Goal: Task Accomplishment & Management: Complete application form

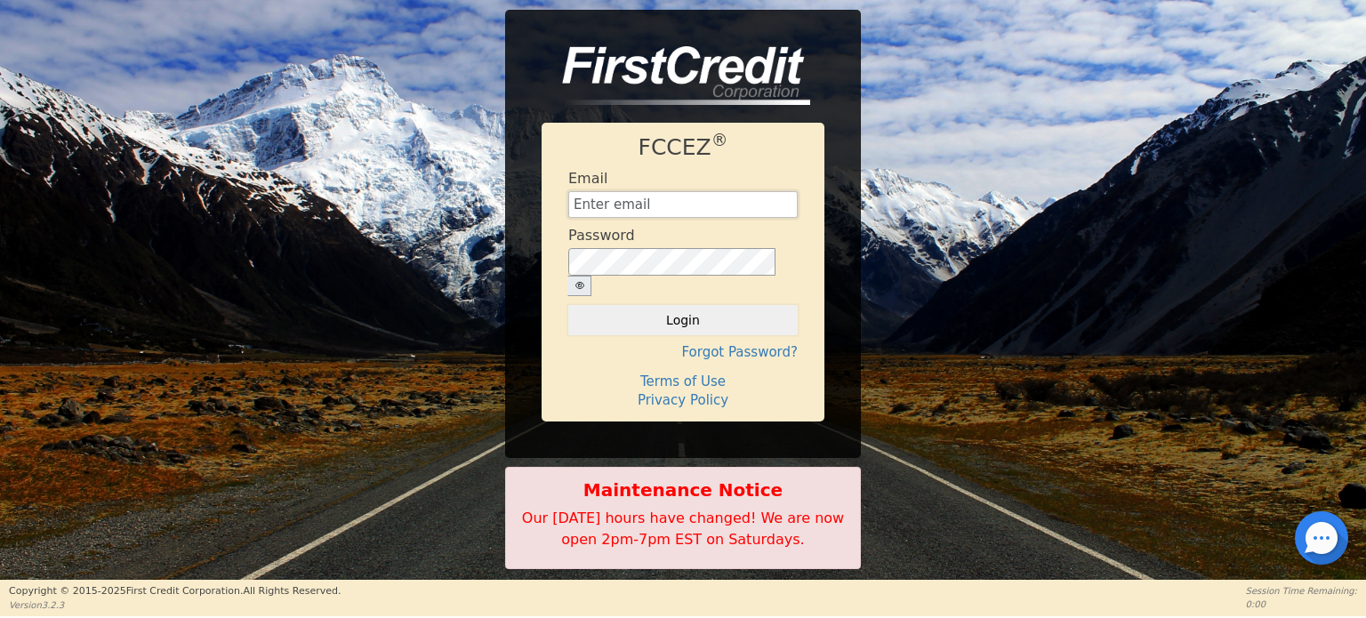
type input "[EMAIL_ADDRESS][DOMAIN_NAME]"
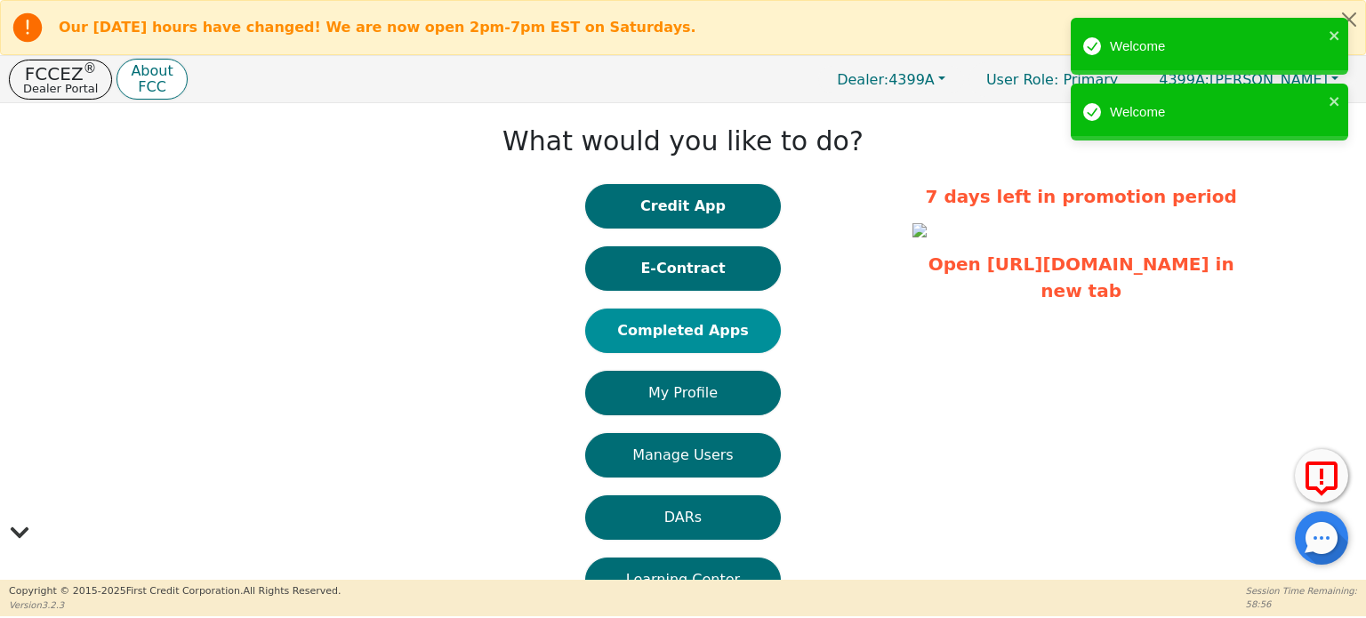
click at [687, 326] on button "Completed Apps" at bounding box center [683, 331] width 196 height 44
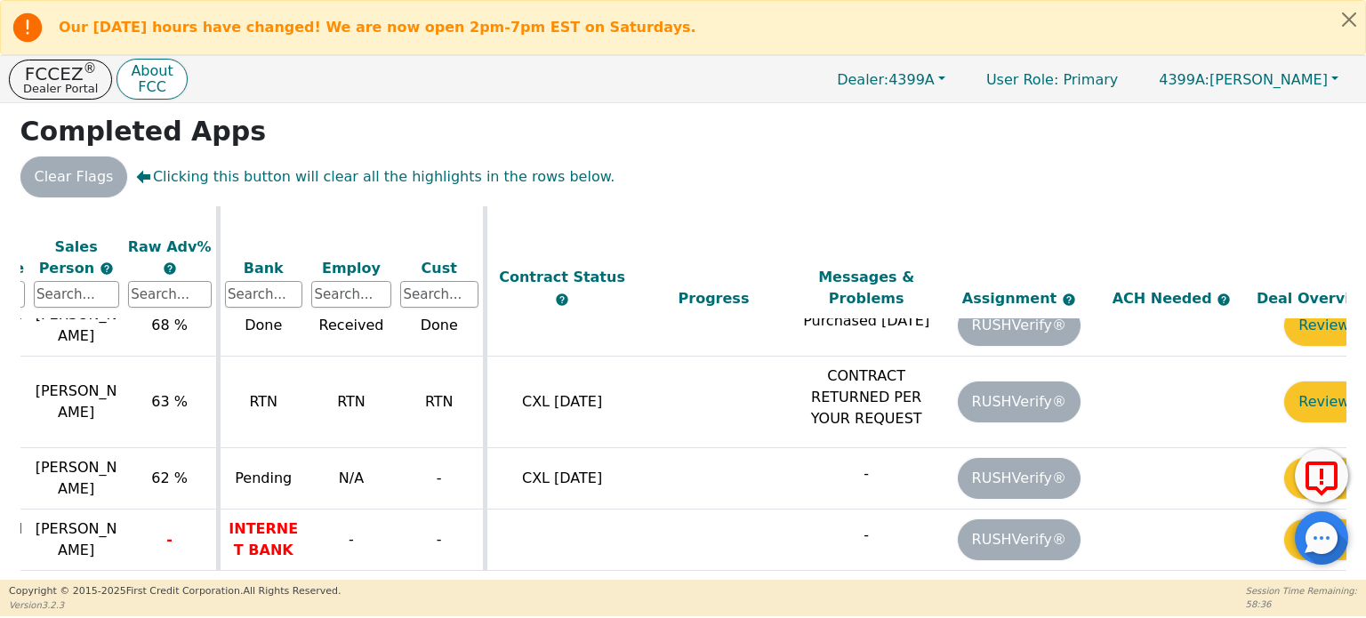
scroll to position [1882, 623]
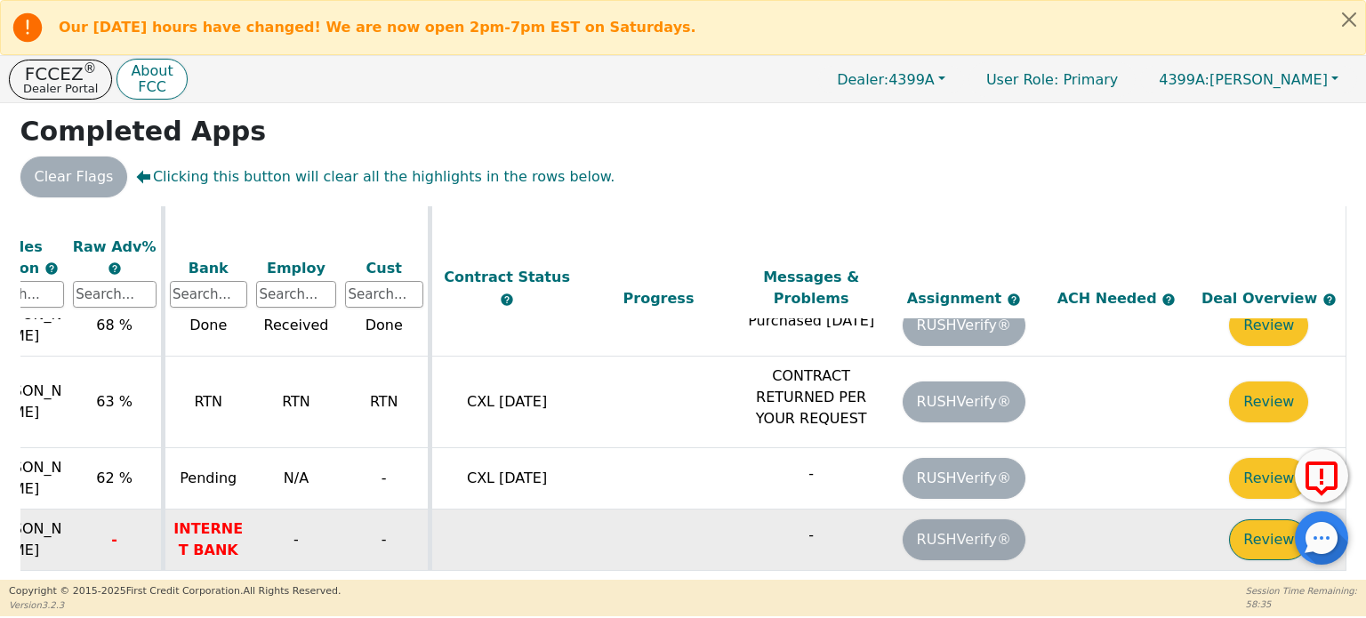
click at [1266, 520] on button "Review" at bounding box center [1268, 540] width 79 height 41
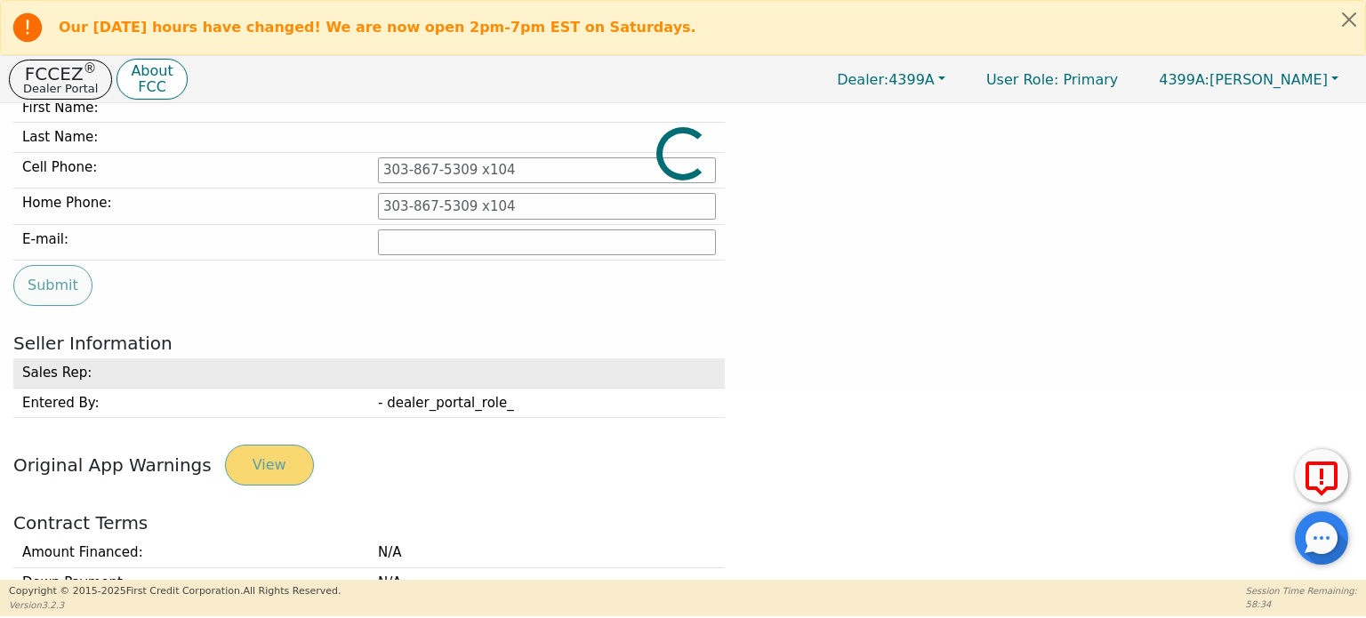
type input "[PHONE_NUMBER]"
type input "[EMAIL_ADDRESS][DOMAIN_NAME]"
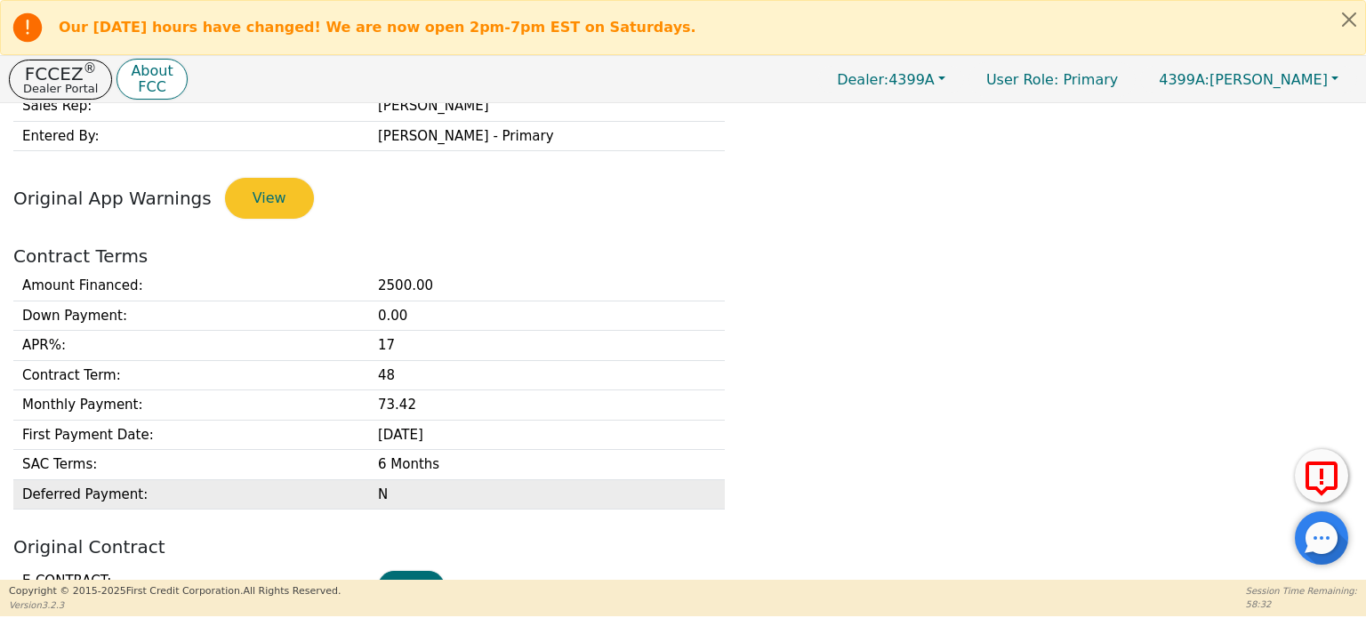
scroll to position [721, 0]
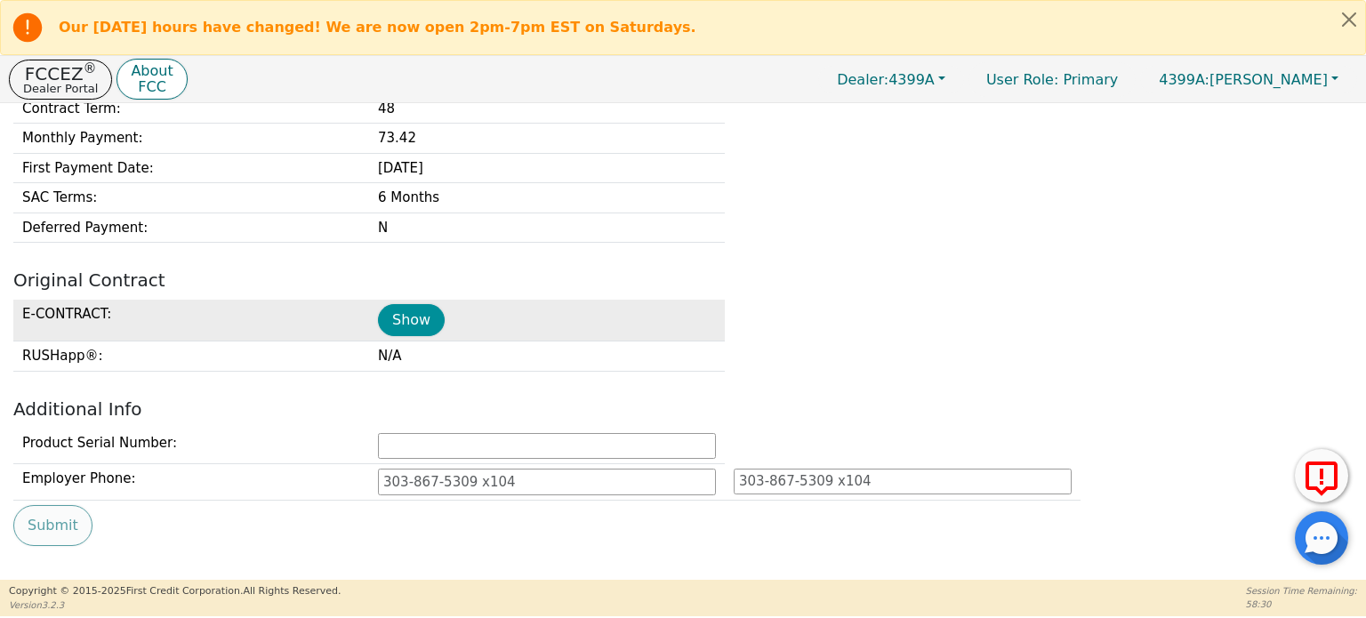
click at [414, 311] on button "Show" at bounding box center [411, 320] width 67 height 32
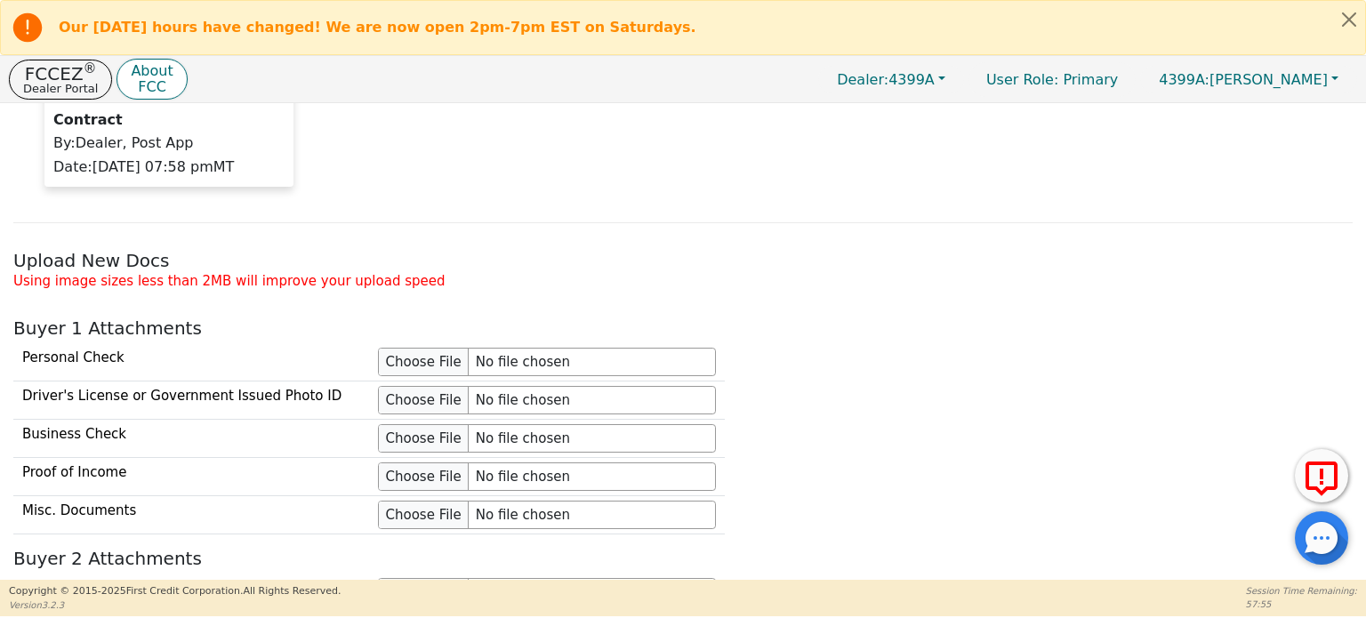
scroll to position [1611, 0]
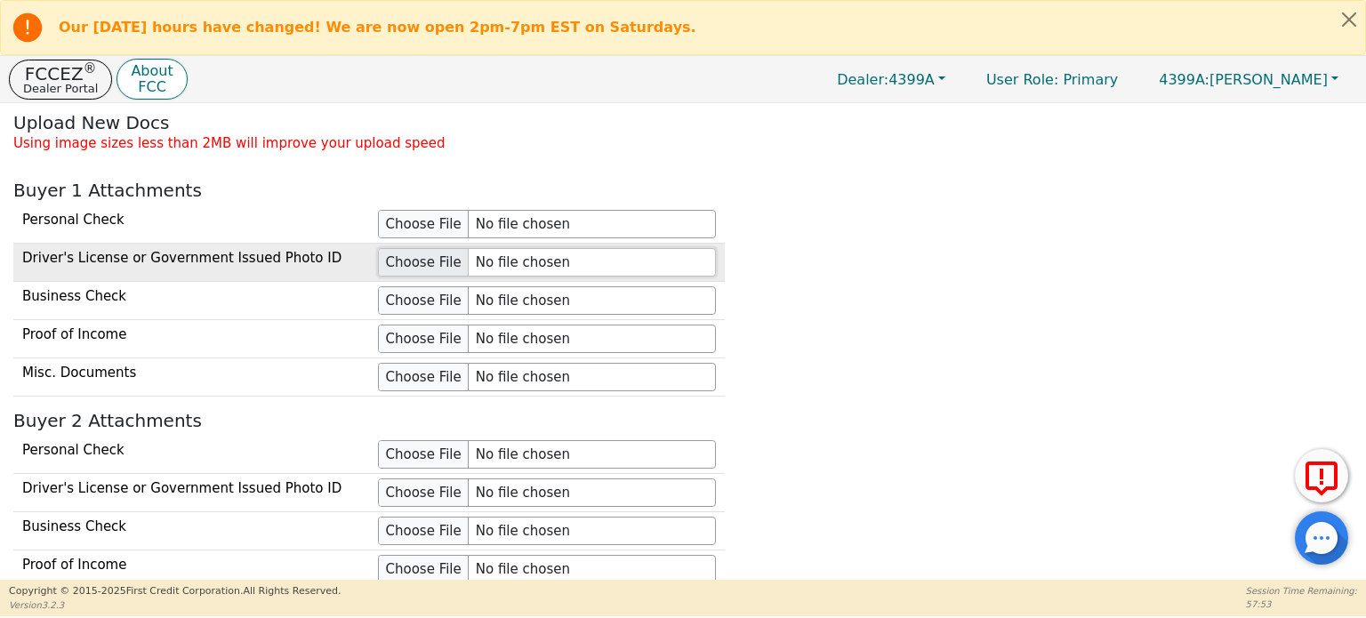
click at [448, 251] on input "file" at bounding box center [547, 262] width 338 height 28
type input "C:\fakepath\R&C TDL-fr.JPG"
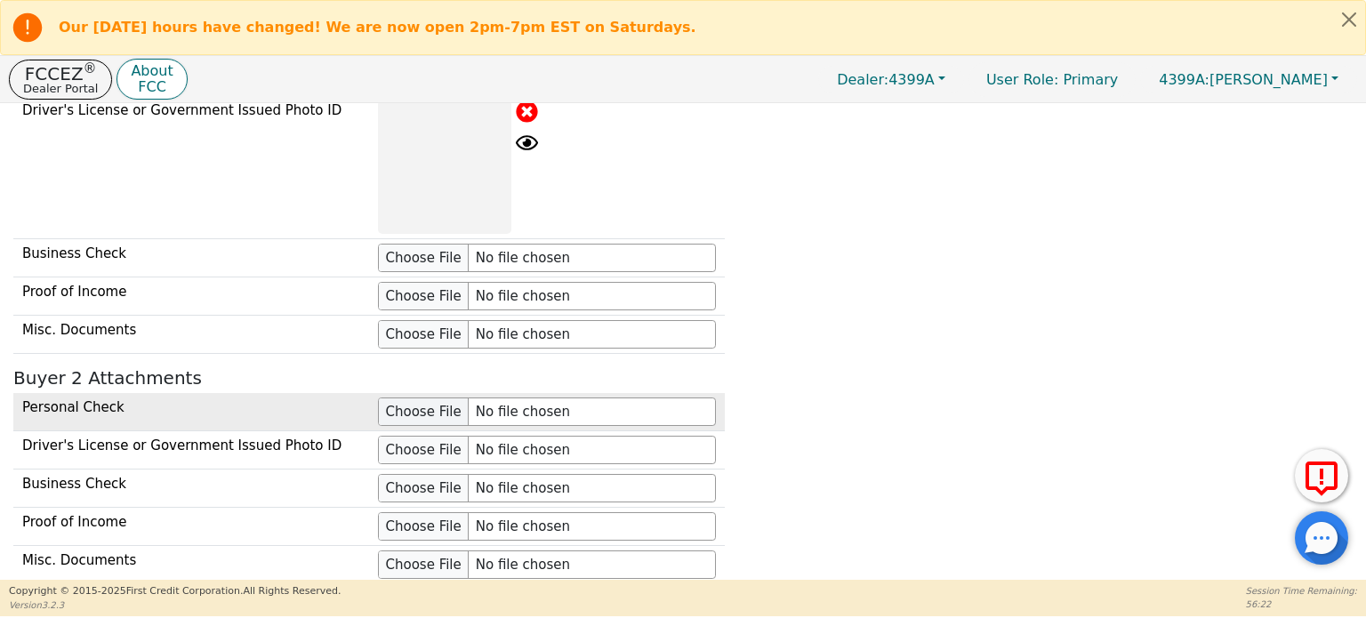
scroll to position [1878, 0]
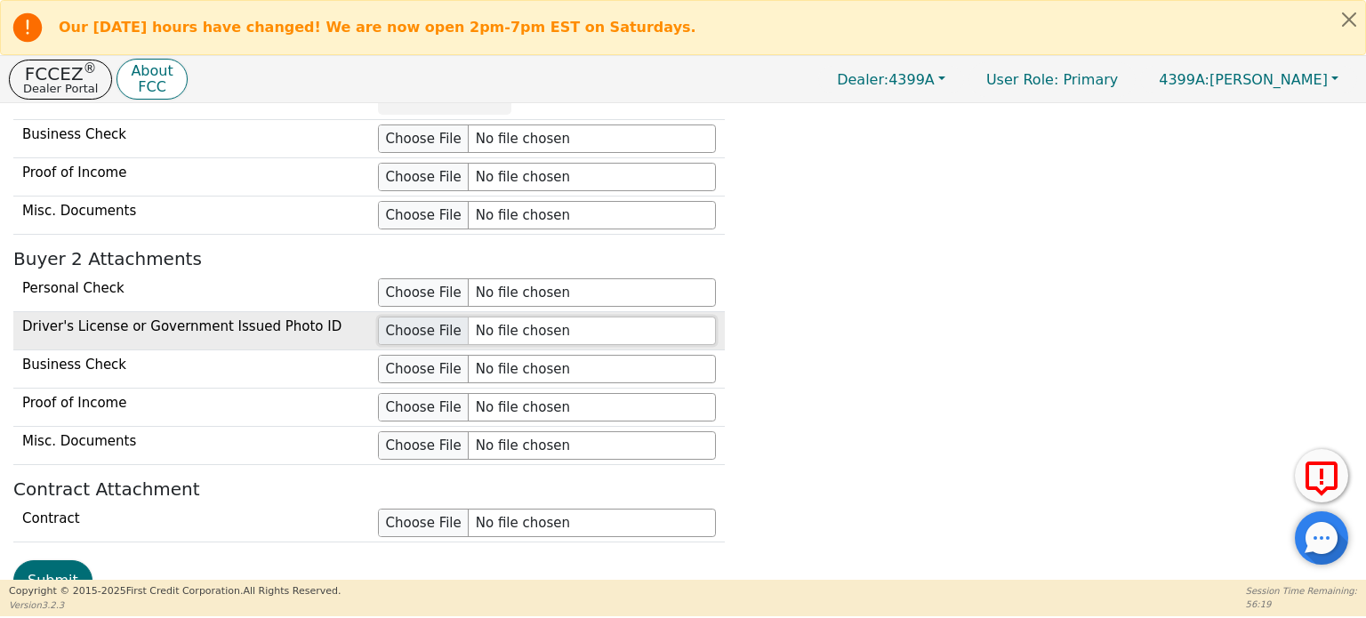
click at [409, 317] on input "file" at bounding box center [547, 331] width 338 height 28
type input "C:\fakepath\R&C TDL-fr.JPG"
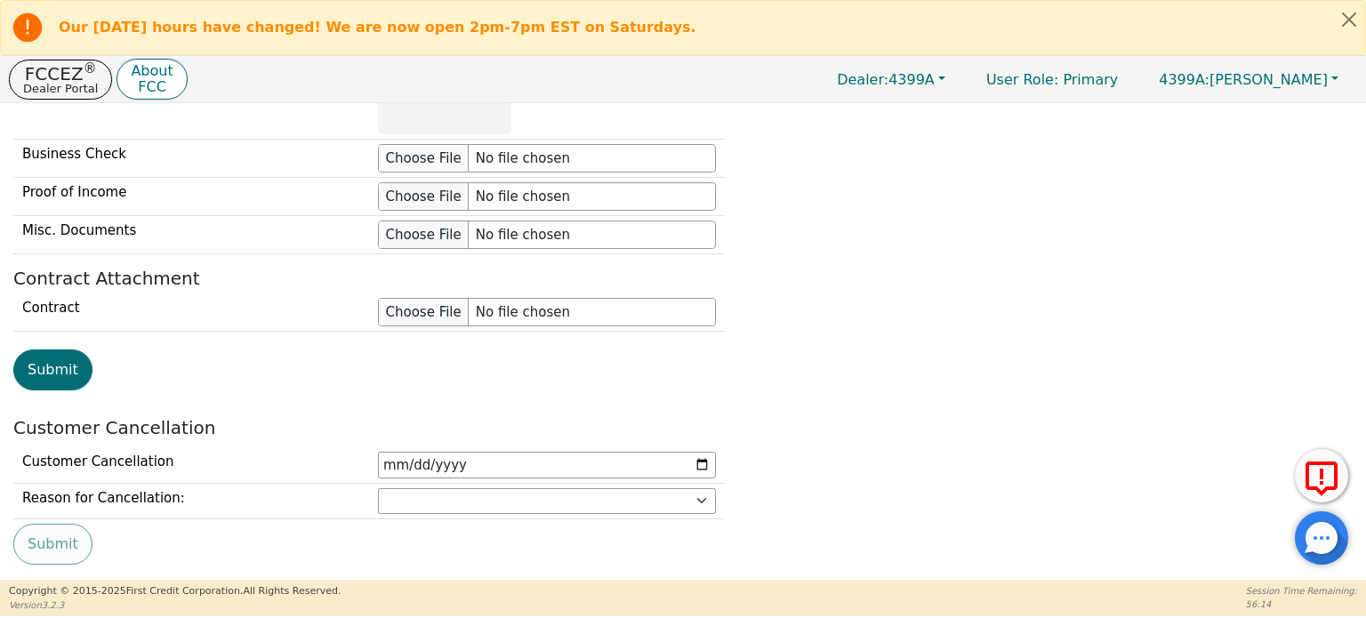
scroll to position [2220, 0]
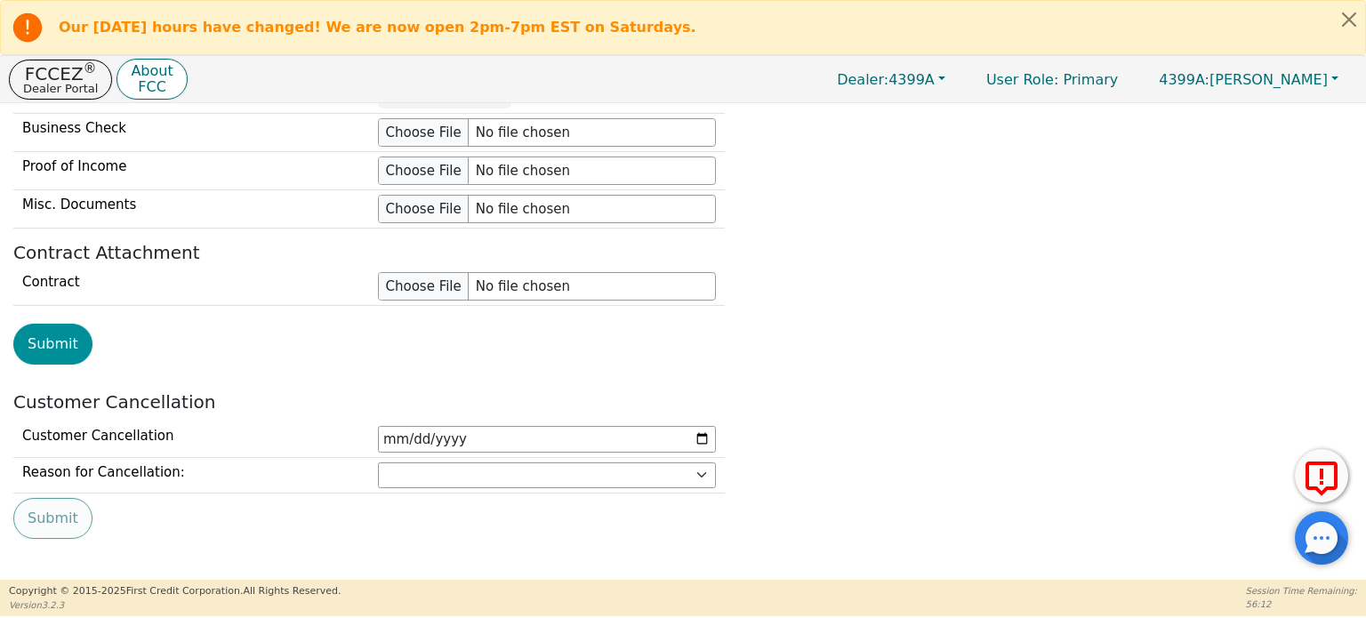
click at [46, 329] on button "Submit" at bounding box center [52, 344] width 79 height 41
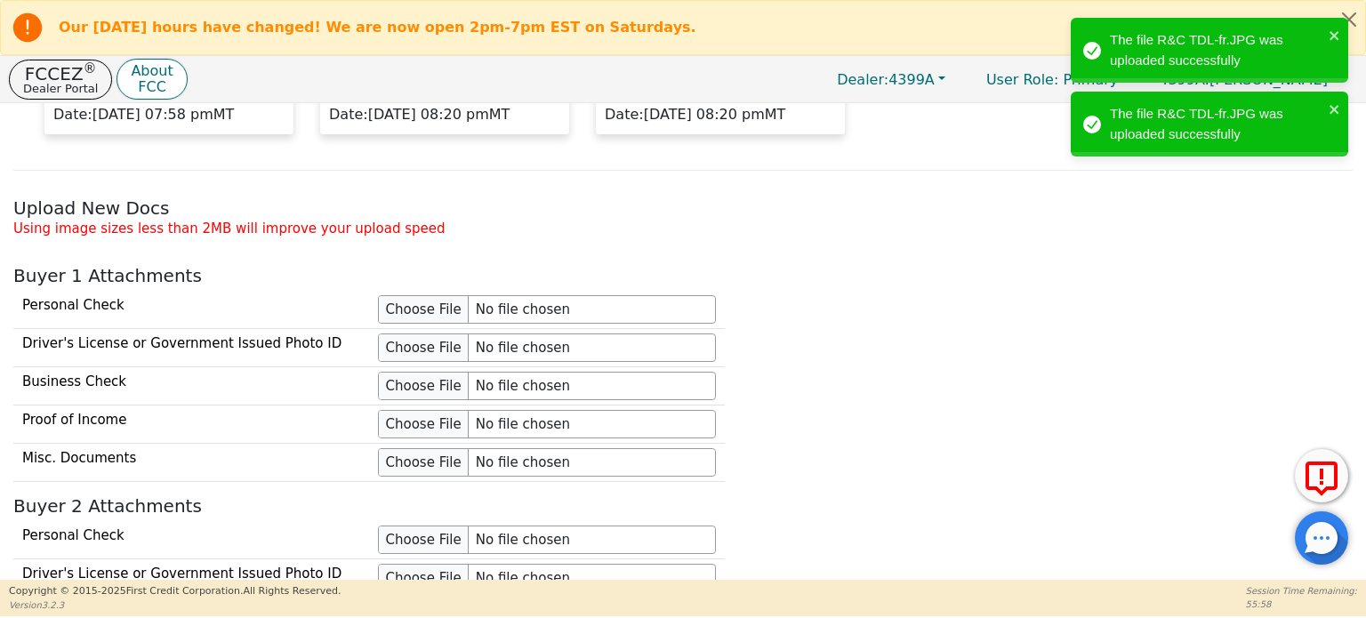
scroll to position [1419, 0]
